Goal: Task Accomplishment & Management: Complete application form

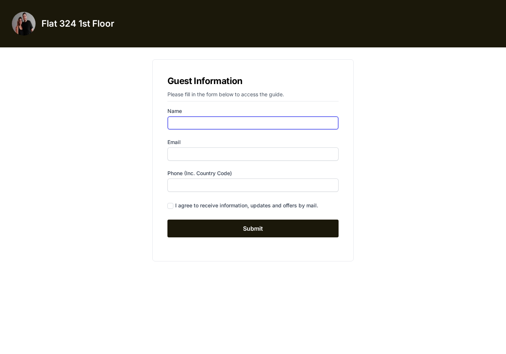
click at [182, 118] on input "Name" at bounding box center [252, 122] width 171 height 13
type input "Mickael Ackermans"
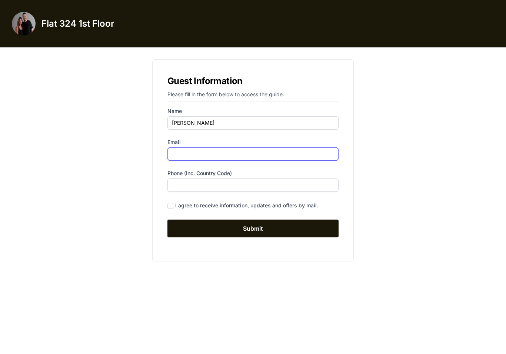
click at [184, 154] on input "Email" at bounding box center [252, 153] width 171 height 13
type input "mickaelackermans@gmail.com"
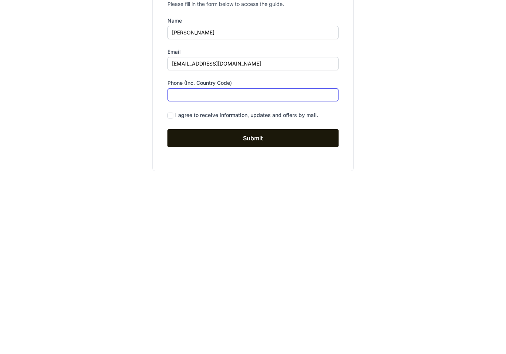
type input "="
type input "+31624251483"
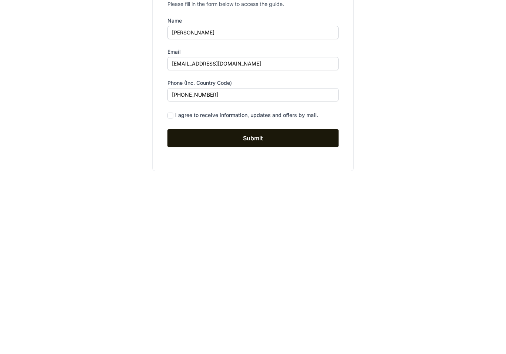
click at [201, 220] on input "Submit" at bounding box center [252, 229] width 171 height 18
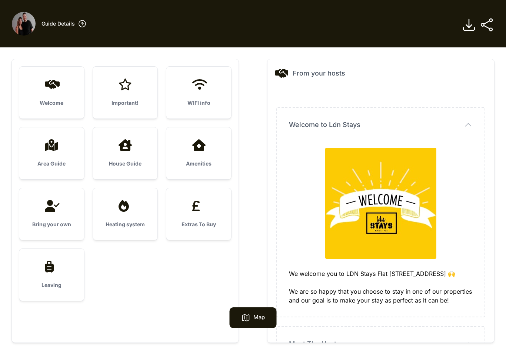
click at [120, 156] on div "House Guide" at bounding box center [125, 153] width 65 height 52
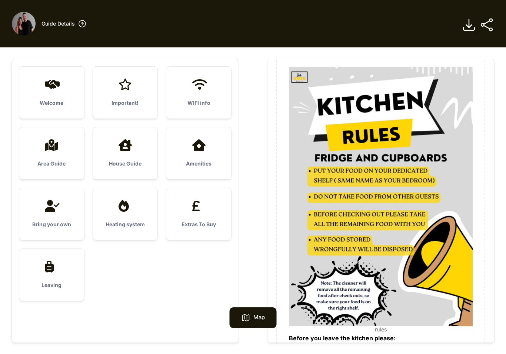
scroll to position [78, 0]
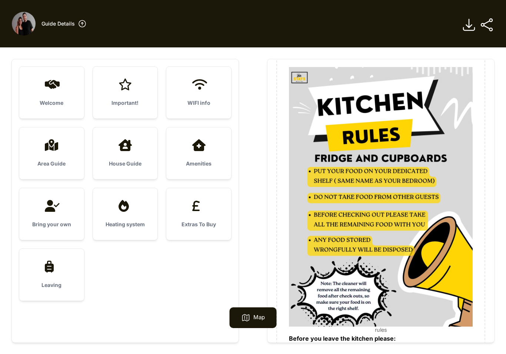
click at [54, 95] on div "Welcome" at bounding box center [51, 93] width 65 height 52
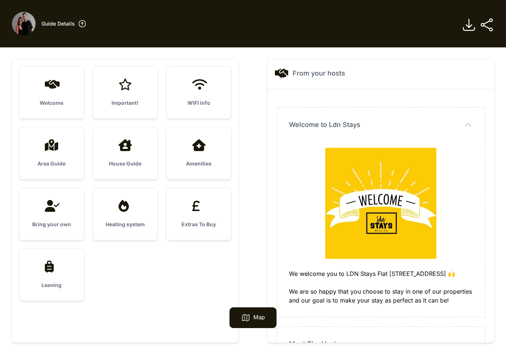
click at [122, 96] on div "Important!" at bounding box center [125, 93] width 65 height 52
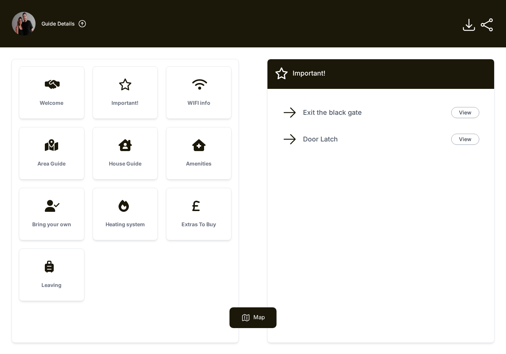
click at [204, 98] on div "WIFI info" at bounding box center [198, 93] width 65 height 52
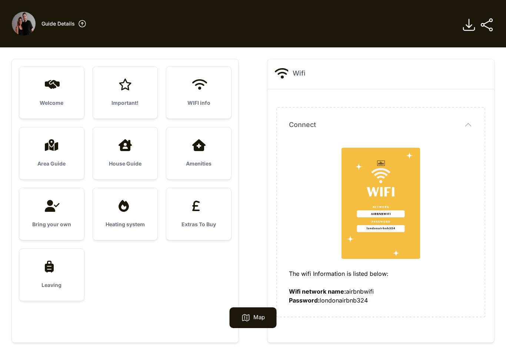
click at [53, 153] on div "Area Guide" at bounding box center [51, 153] width 65 height 52
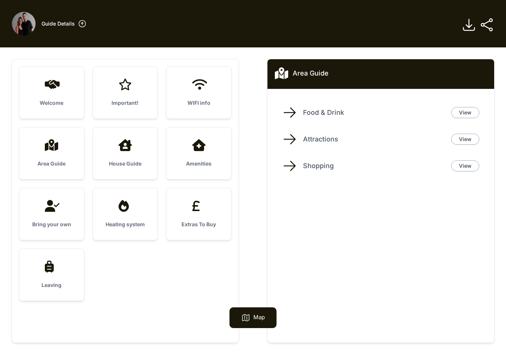
click at [123, 150] on icon at bounding box center [124, 145] width 13 height 12
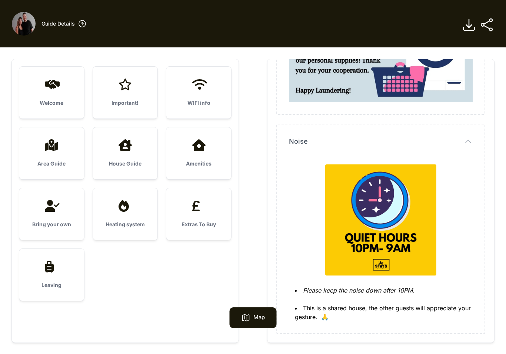
scroll to position [994, 0]
click at [50, 204] on icon at bounding box center [52, 206] width 14 height 12
